Goal: Task Accomplishment & Management: Use online tool/utility

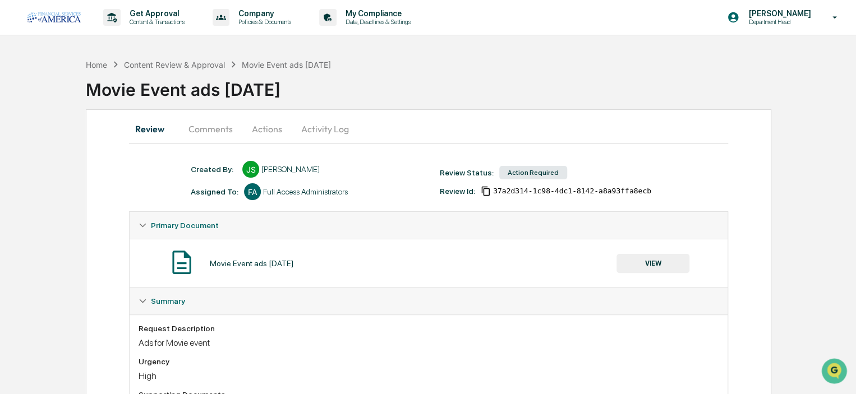
click at [519, 176] on div "Action Required" at bounding box center [533, 172] width 68 height 13
click at [215, 134] on button "Comments" at bounding box center [211, 129] width 62 height 27
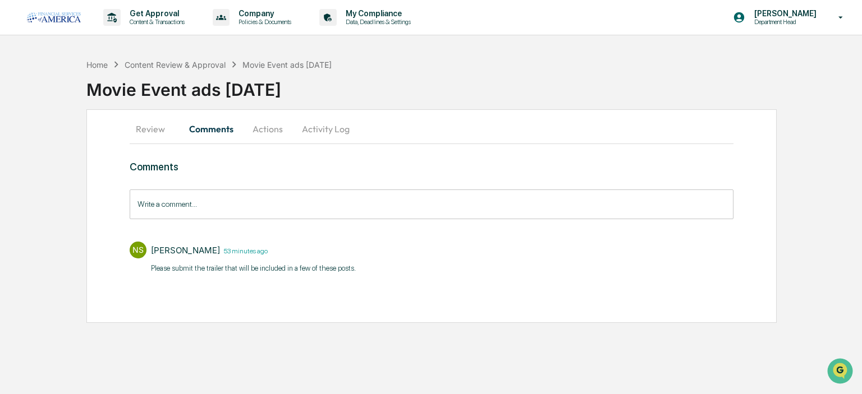
click at [271, 134] on button "Actions" at bounding box center [267, 129] width 51 height 27
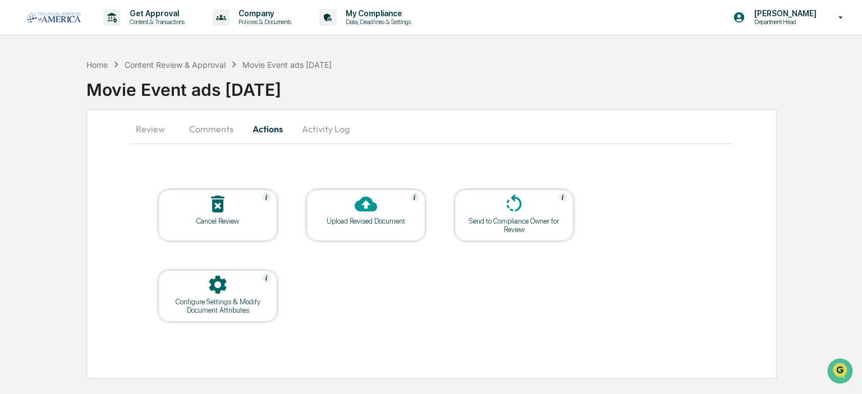
click at [211, 130] on button "Comments" at bounding box center [211, 129] width 62 height 27
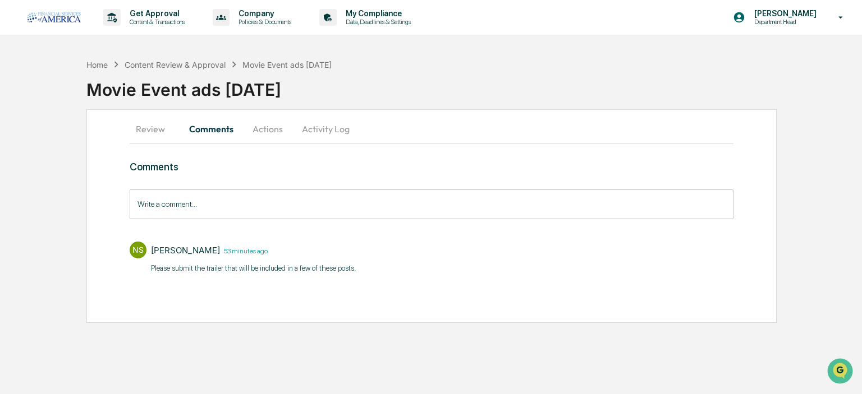
click at [330, 132] on button "Activity Log" at bounding box center [326, 129] width 66 height 27
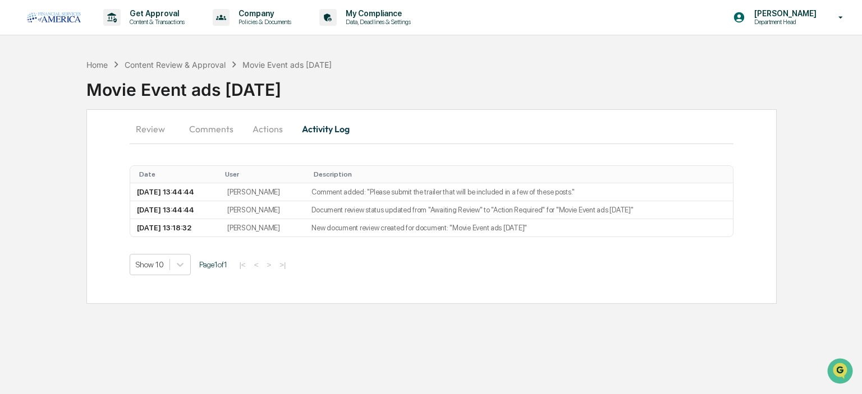
click at [151, 125] on button "Review" at bounding box center [155, 129] width 51 height 27
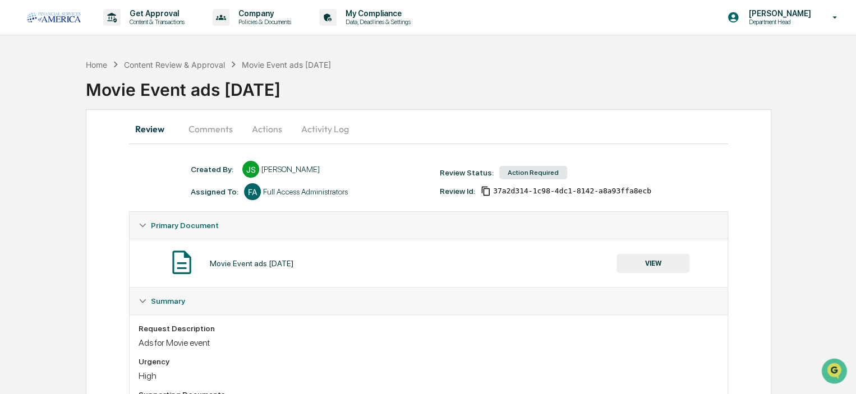
click at [267, 130] on button "Actions" at bounding box center [267, 129] width 51 height 27
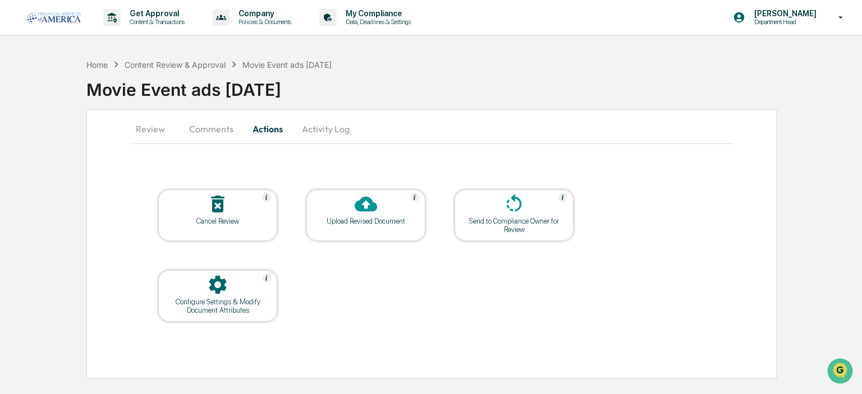
click at [536, 221] on div "Send to Compliance Owner for Review" at bounding box center [513, 225] width 101 height 17
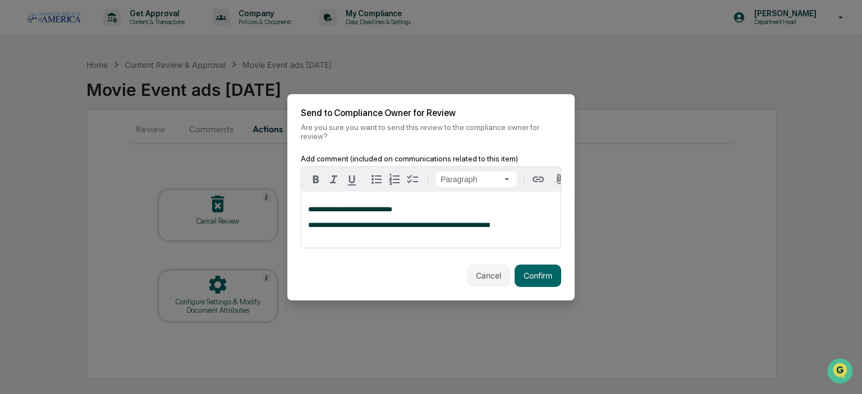
click at [545, 273] on button "Confirm" at bounding box center [538, 276] width 47 height 22
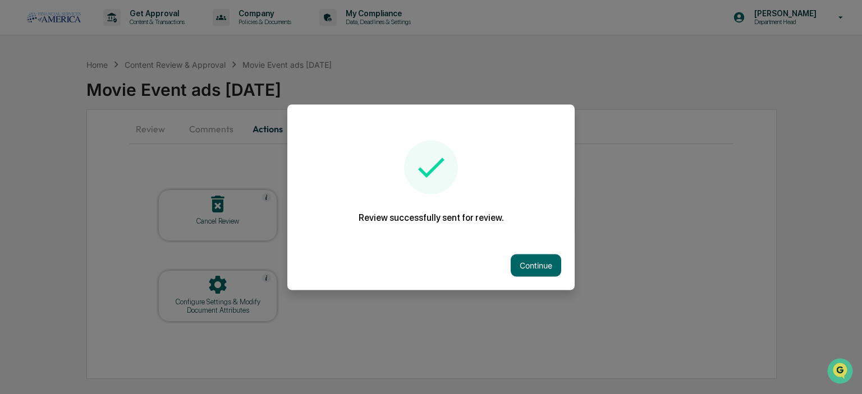
click at [534, 267] on button "Continue" at bounding box center [536, 265] width 51 height 22
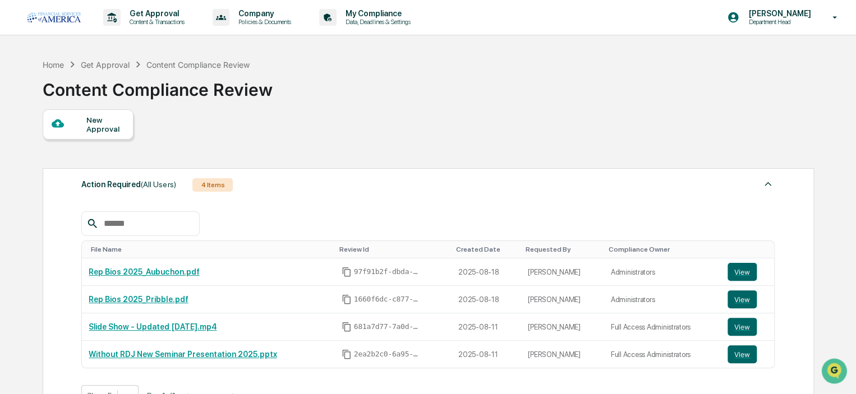
click at [165, 94] on div "Content Compliance Review" at bounding box center [158, 85] width 230 height 29
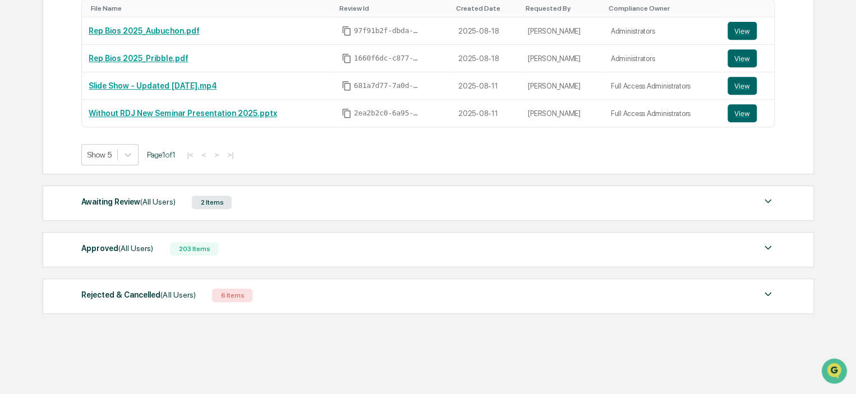
scroll to position [244, 0]
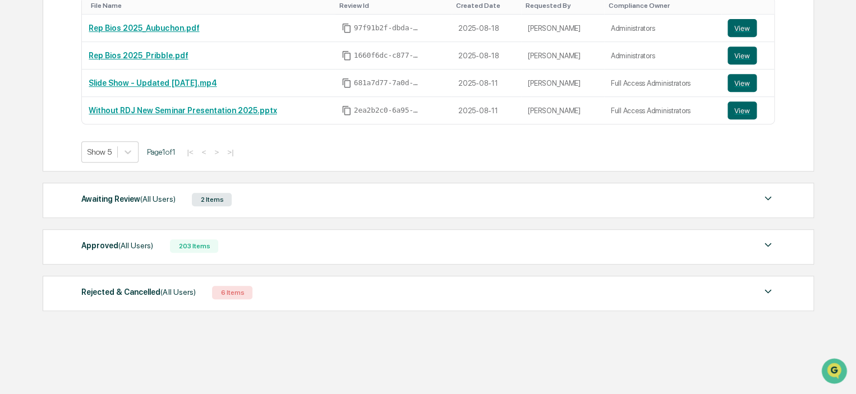
click at [120, 202] on div "Awaiting Review (All Users)" at bounding box center [128, 199] width 94 height 15
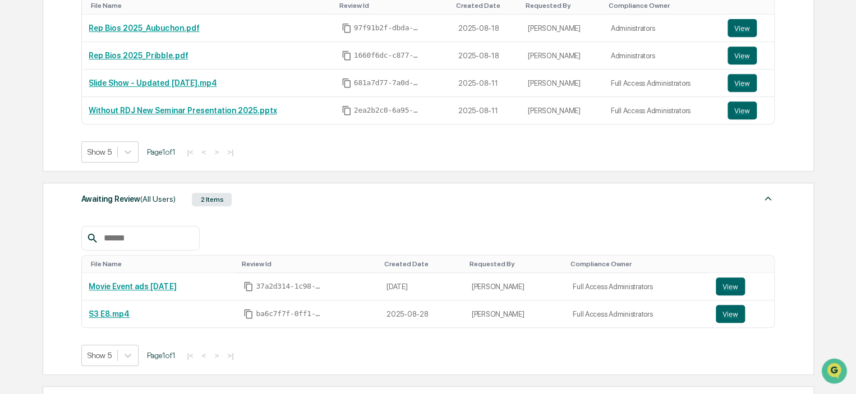
click at [123, 201] on div "Awaiting Review (All Users)" at bounding box center [128, 199] width 94 height 15
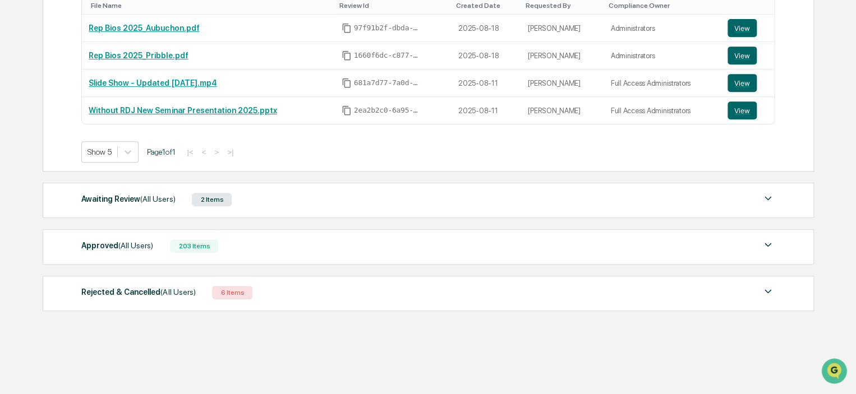
click at [105, 292] on div "Rejected & Cancelled (All Users)" at bounding box center [138, 292] width 114 height 15
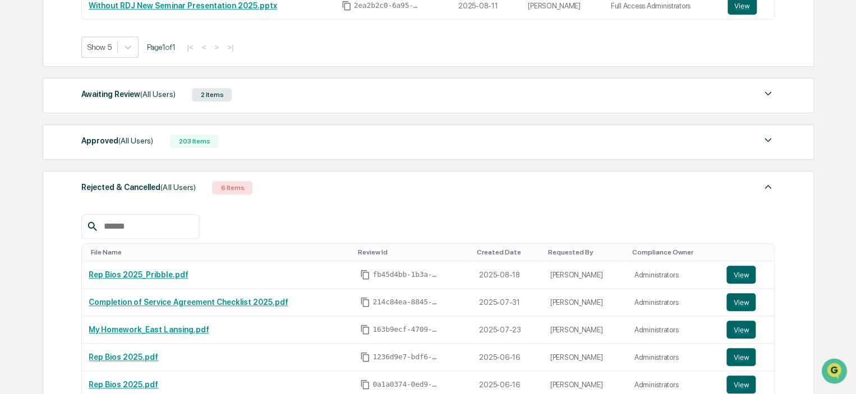
scroll to position [356, 0]
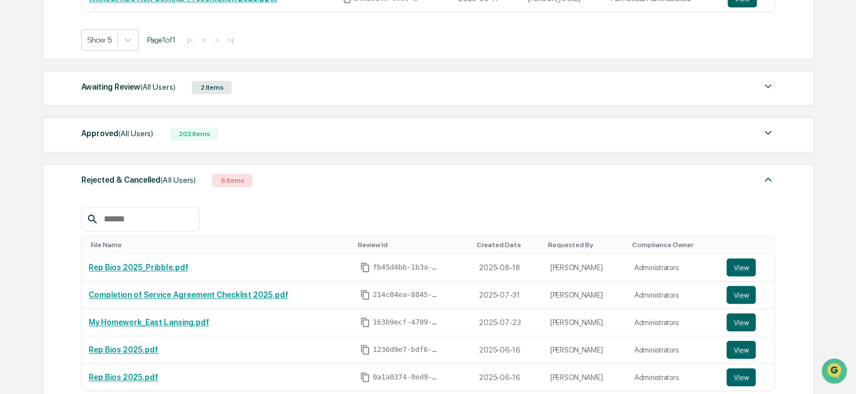
click at [103, 181] on div "Rejected & Cancelled (All Users)" at bounding box center [138, 180] width 114 height 15
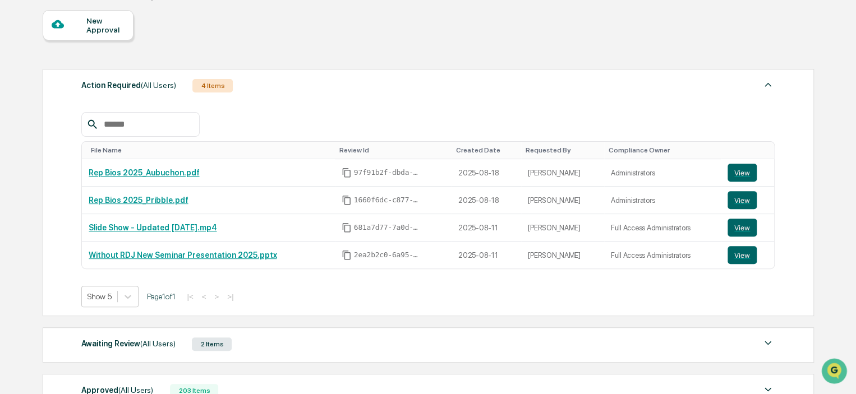
scroll to position [76, 0]
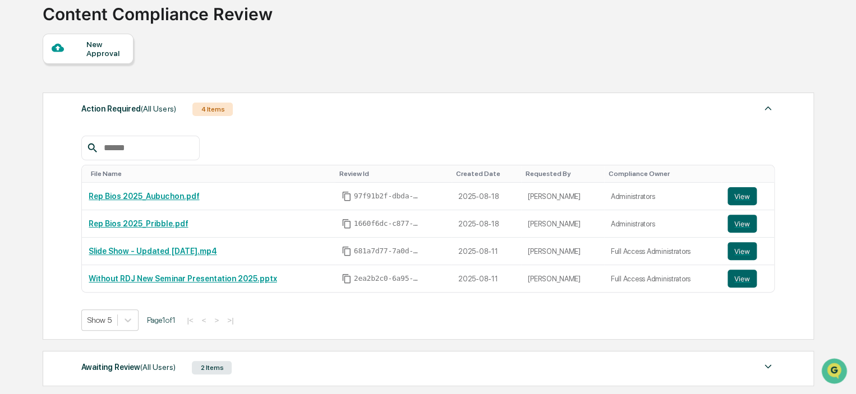
click at [56, 150] on div "Action Required (All Users) 4 Items File Name Review Id Created Date Requested …" at bounding box center [429, 216] width 772 height 247
click at [109, 89] on div "Action Required (All Users) 4 Items File Name Review Id Created Date Requested …" at bounding box center [428, 286] width 770 height 398
